Goal: Transaction & Acquisition: Purchase product/service

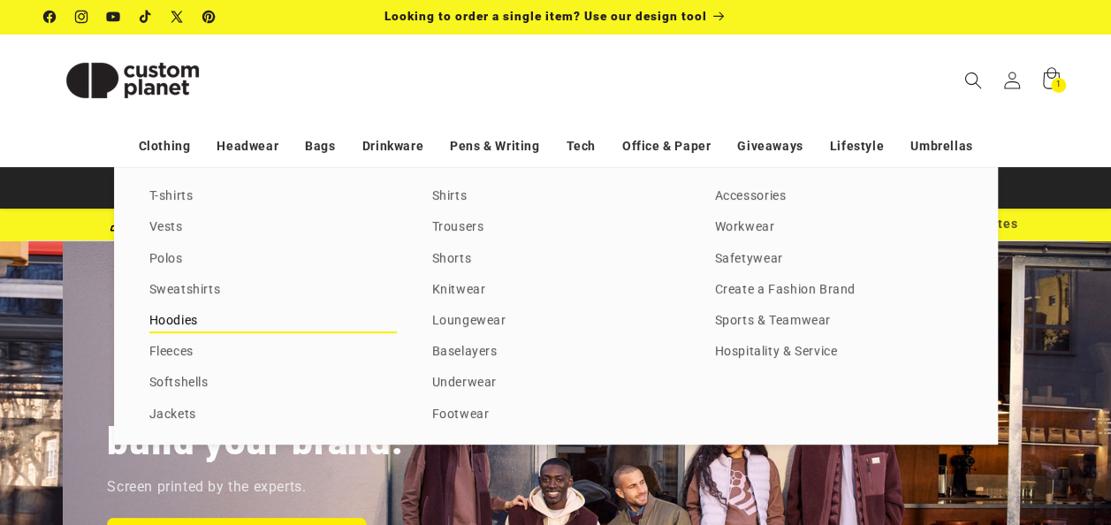
scroll to position [0, 1111]
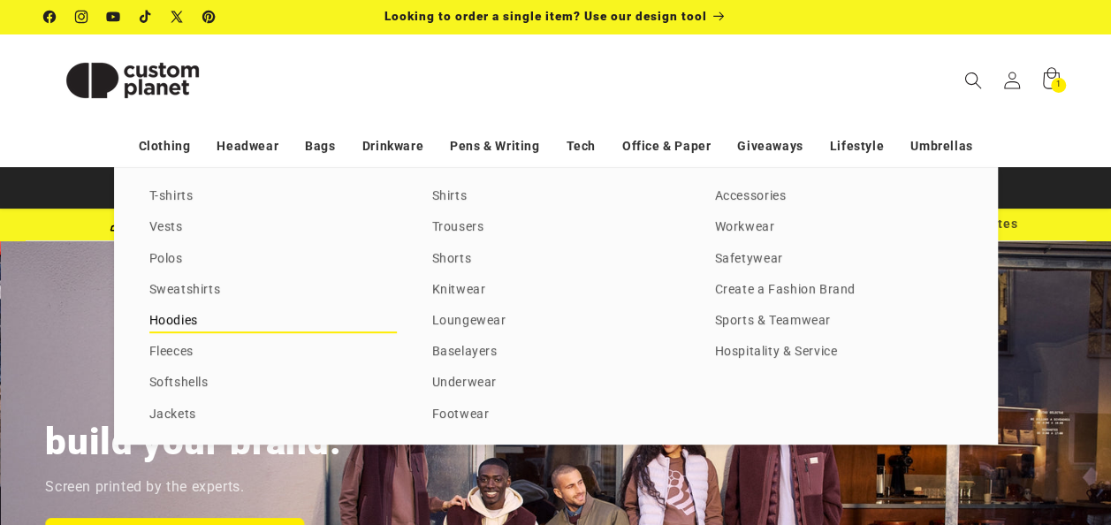
click at [193, 320] on link "Hoodies" at bounding box center [273, 321] width 248 height 24
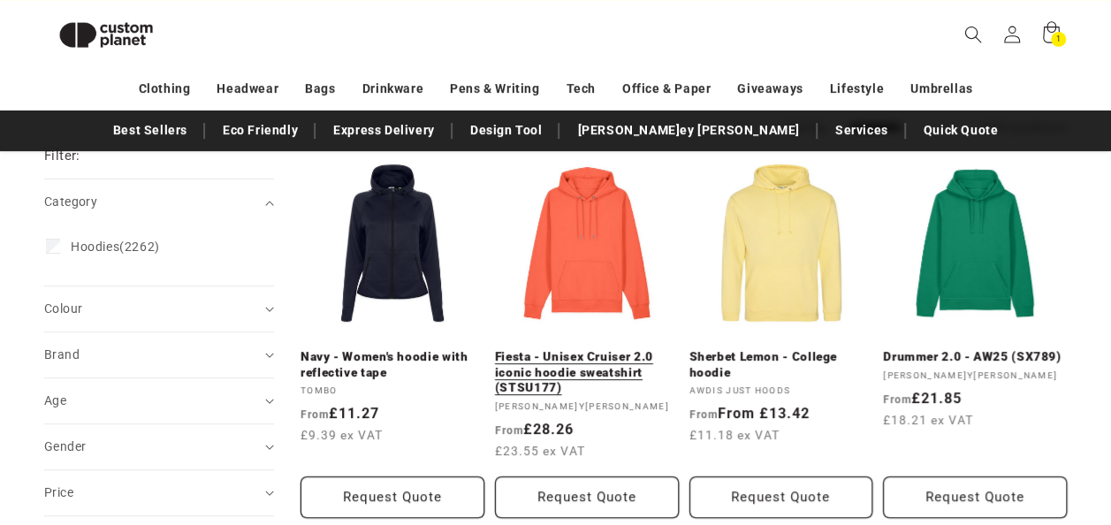
scroll to position [202, 0]
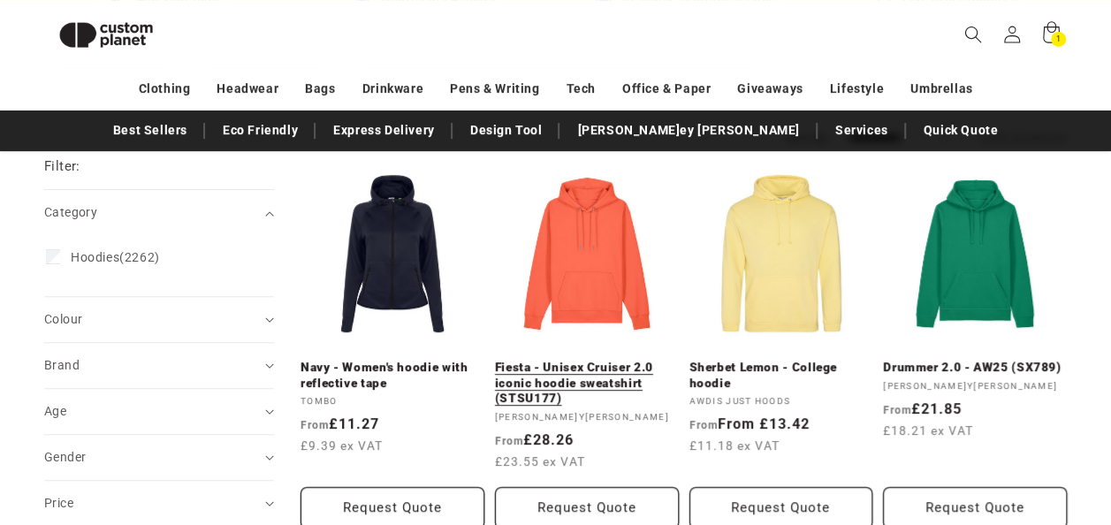
click at [600, 376] on link "Fiesta - Unisex Cruiser 2.0 iconic hoodie sweatshirt (STSU177)" at bounding box center [587, 383] width 184 height 47
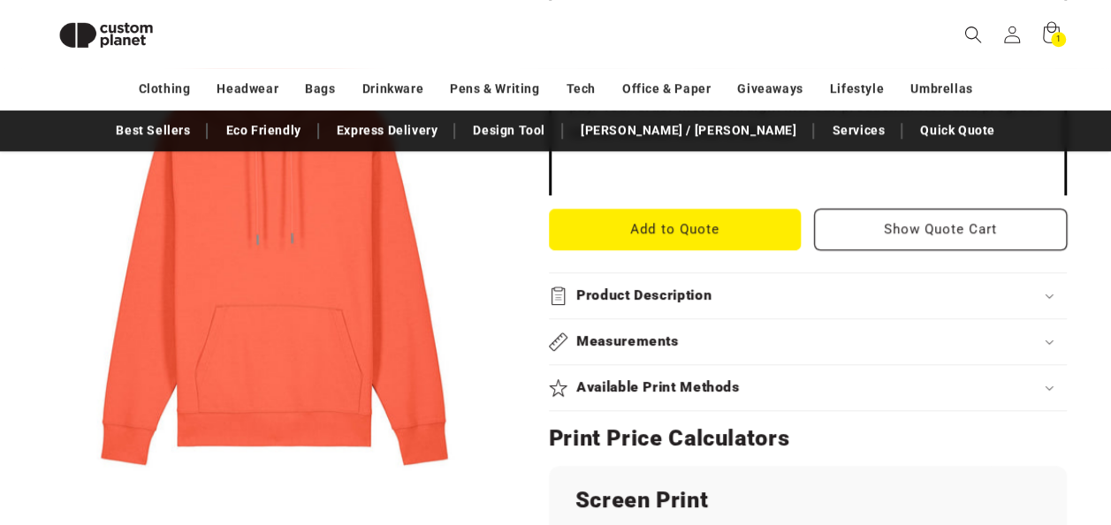
scroll to position [751, 0]
